Goal: Find specific page/section: Find specific page/section

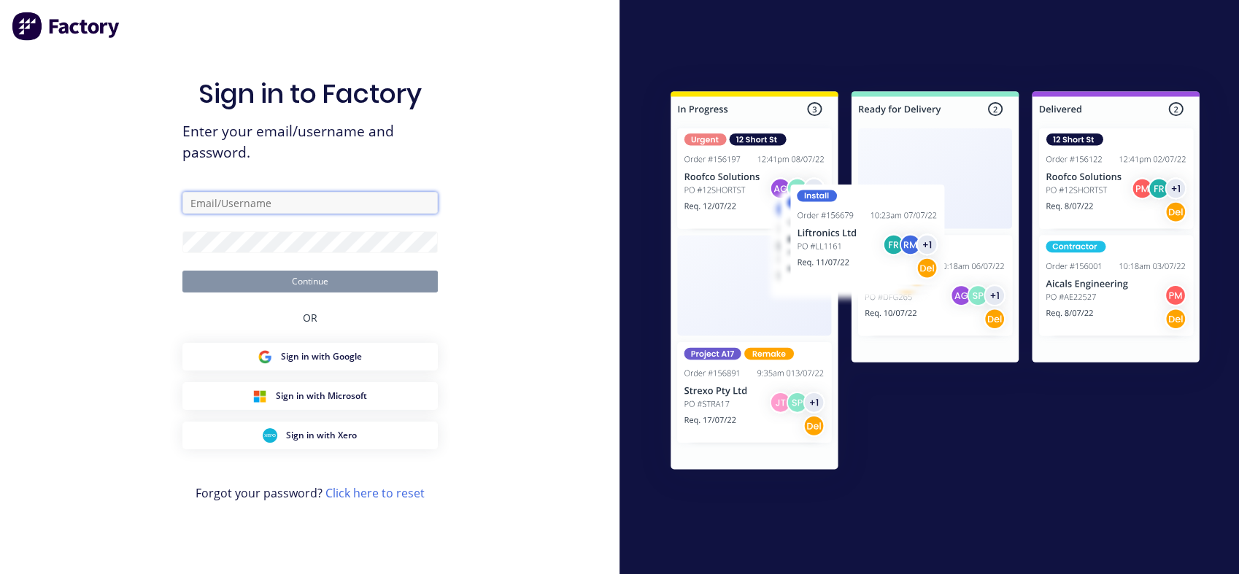
type input "[EMAIL_ADDRESS][DOMAIN_NAME]"
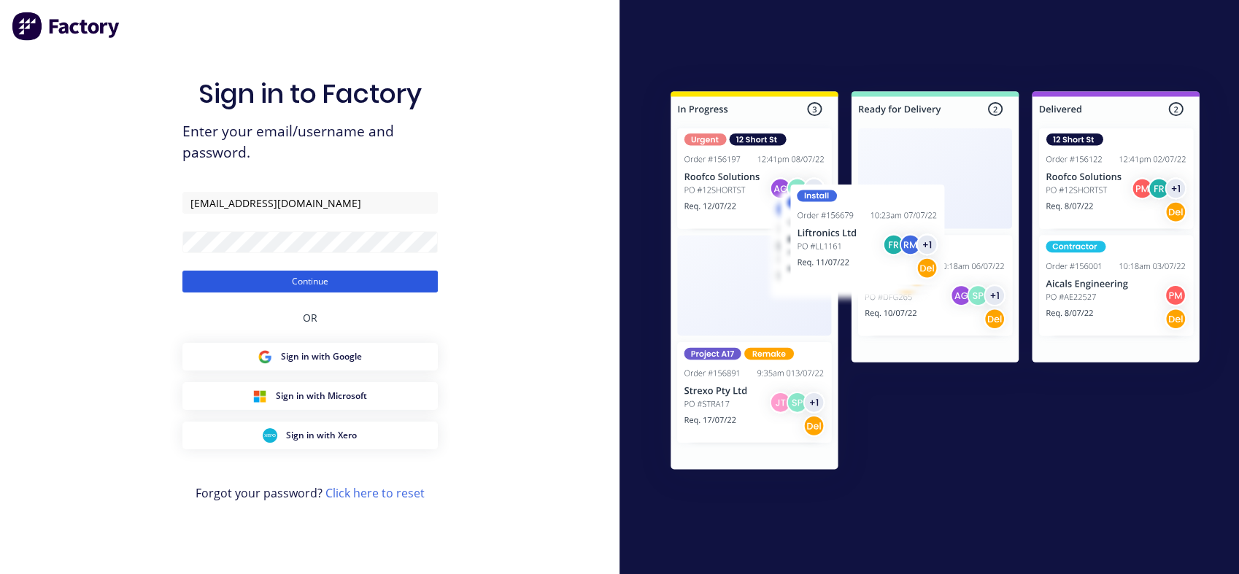
click at [345, 281] on button "Continue" at bounding box center [309, 282] width 255 height 22
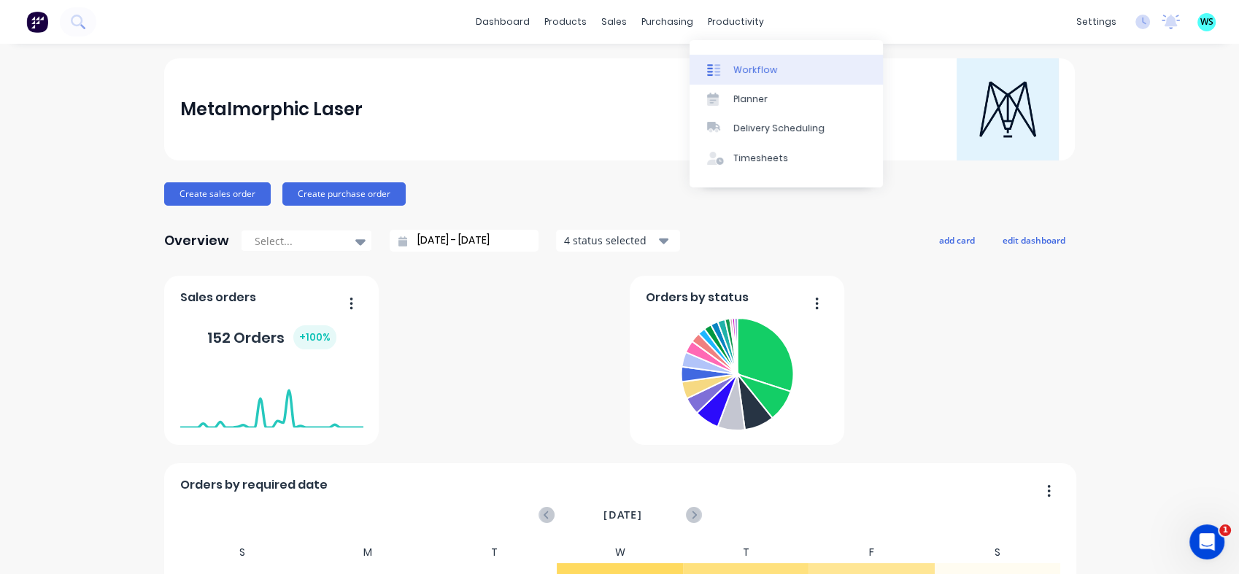
click at [753, 59] on link "Workflow" at bounding box center [786, 69] width 193 height 29
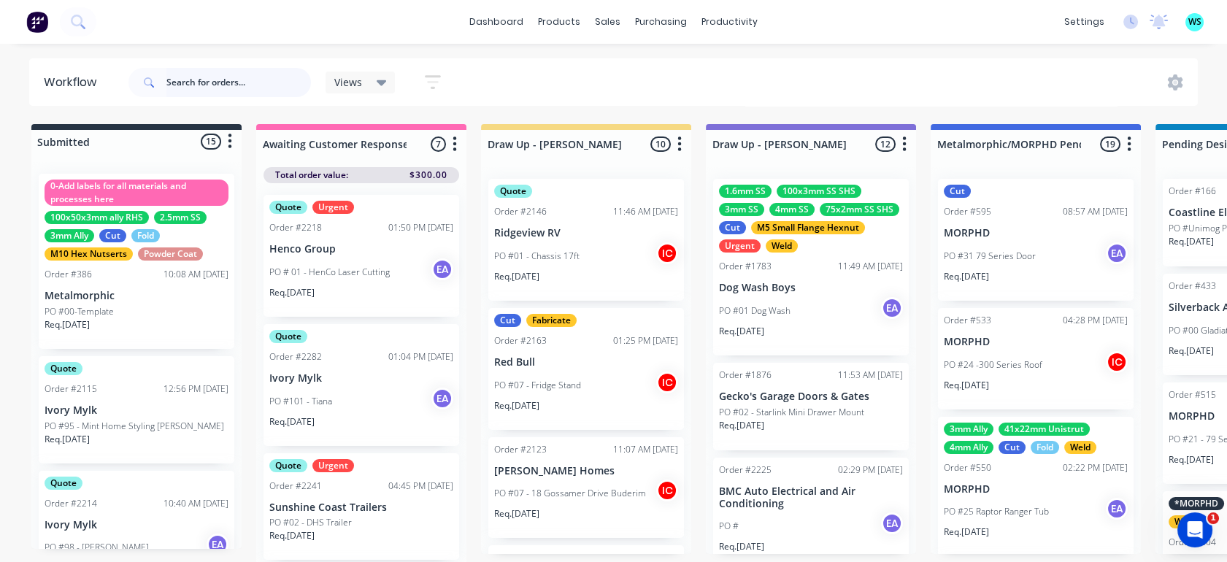
click at [247, 82] on input "text" at bounding box center [238, 82] width 145 height 29
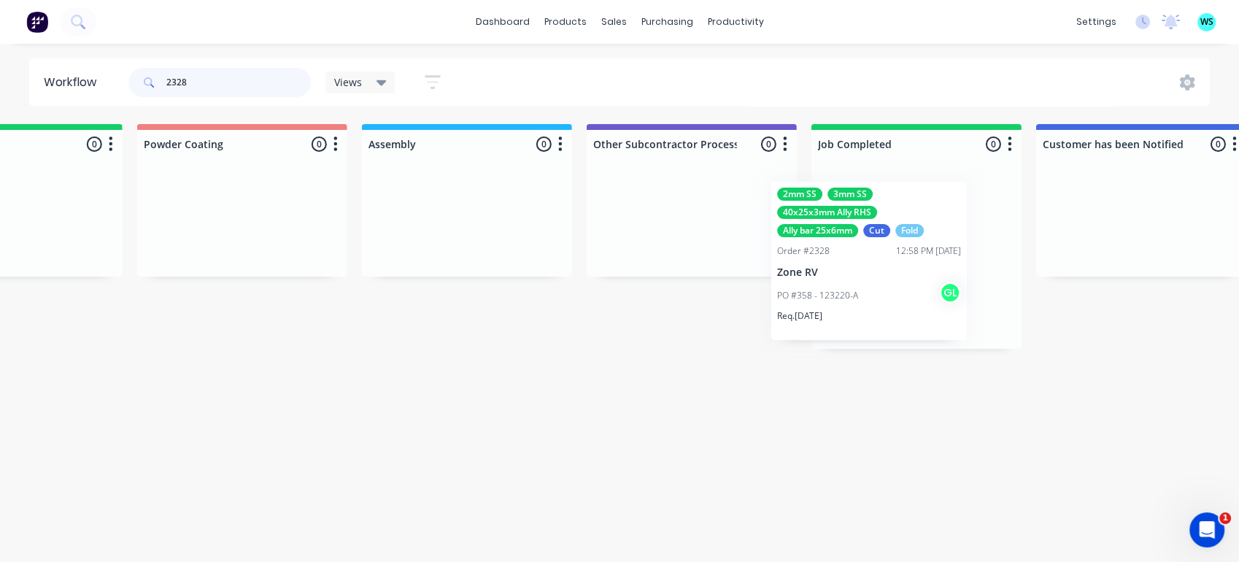
scroll to position [0, 4166]
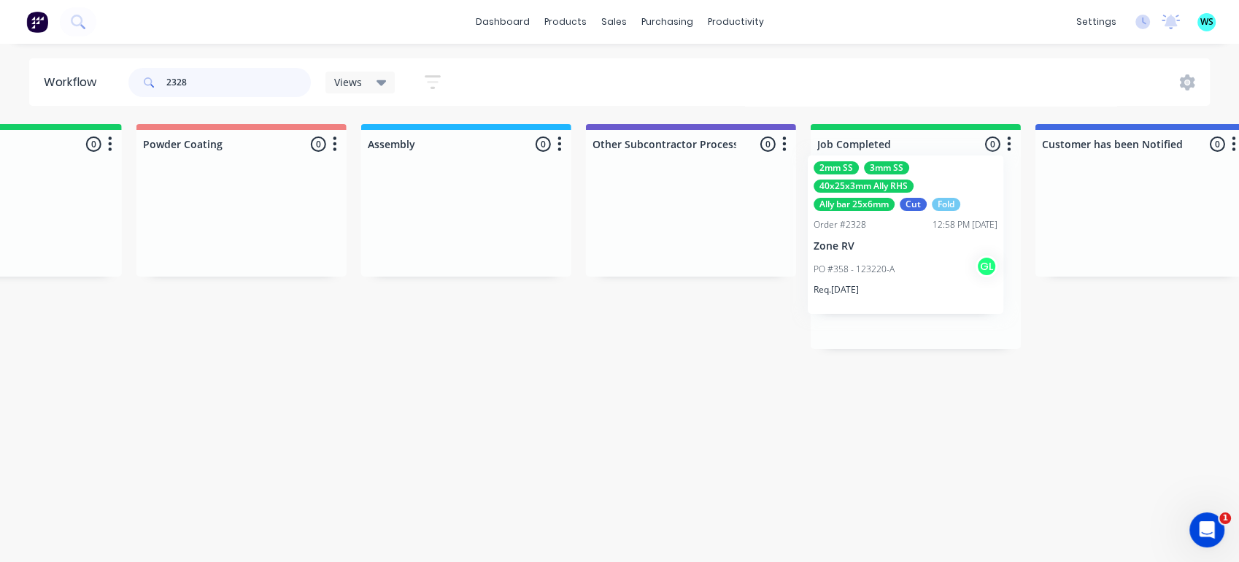
drag, startPoint x: 677, startPoint y: 263, endPoint x: 870, endPoint y: 240, distance: 194.1
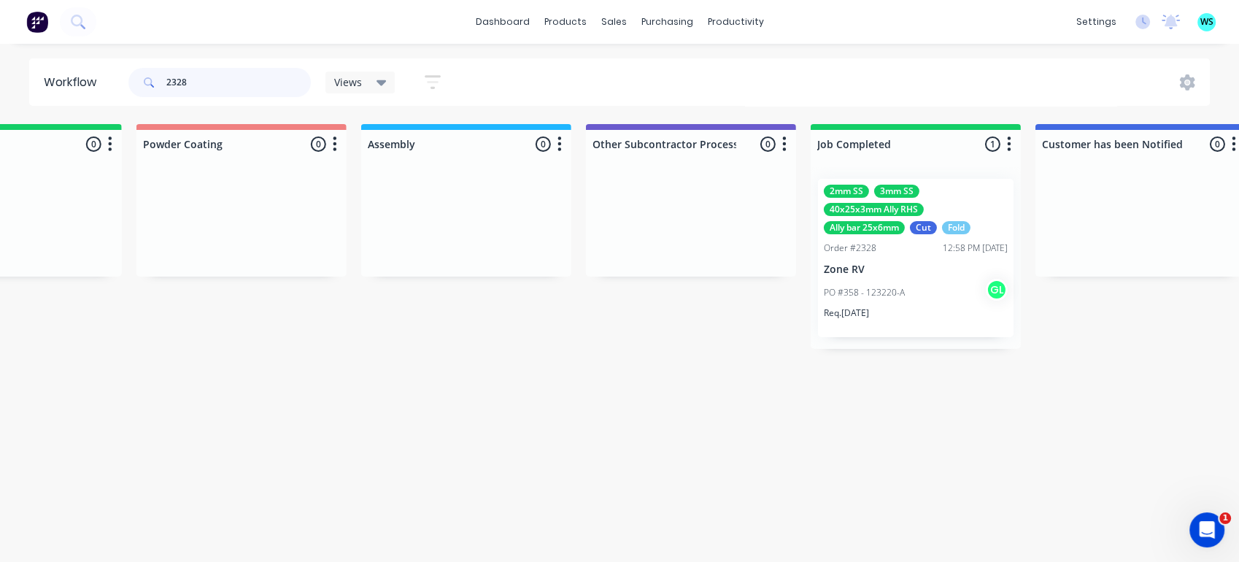
type input "2328"
click at [874, 247] on div "Order #2328" at bounding box center [850, 248] width 53 height 13
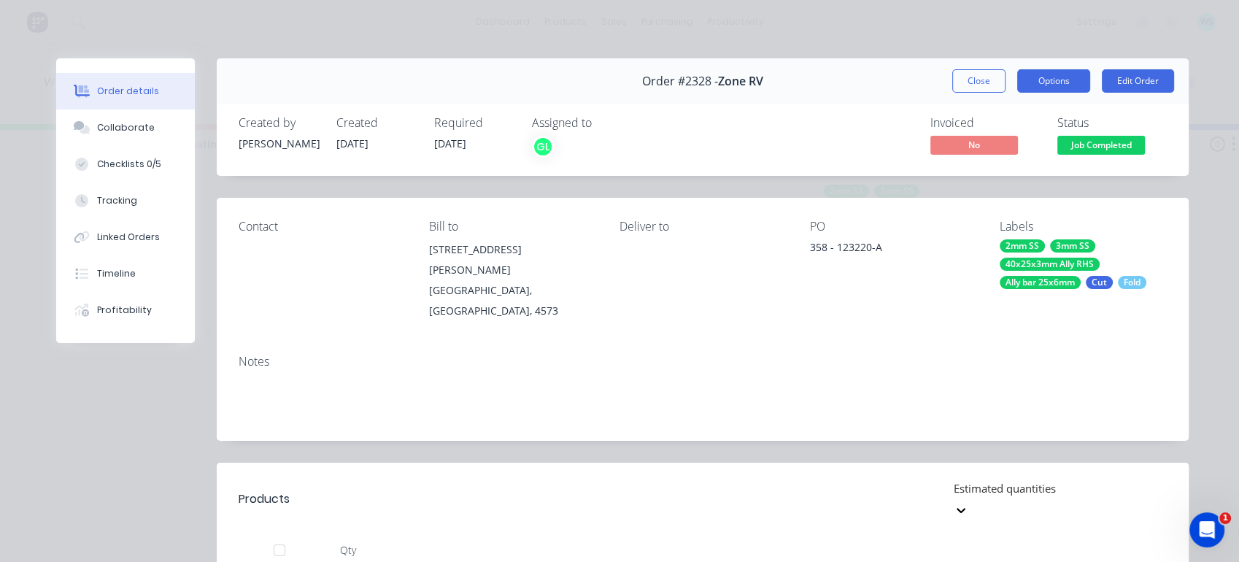
click at [1031, 79] on button "Options" at bounding box center [1053, 80] width 73 height 23
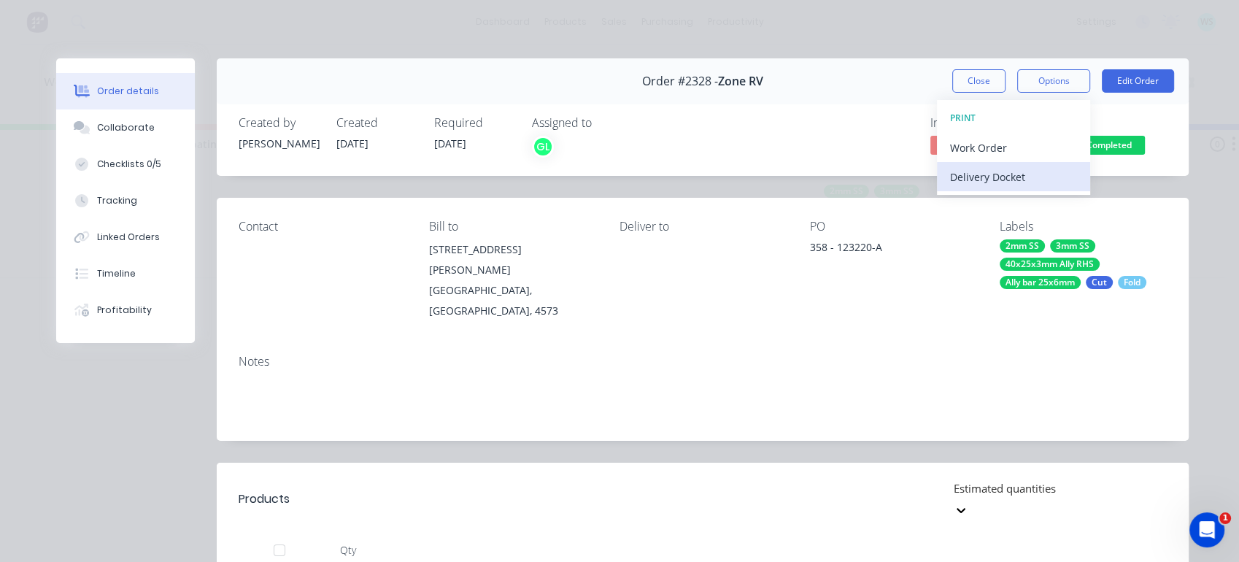
click at [1007, 180] on div "Delivery Docket" at bounding box center [1013, 176] width 127 height 21
click at [988, 178] on div "Standard" at bounding box center [1013, 176] width 127 height 21
